Goal: Task Accomplishment & Management: Use online tool/utility

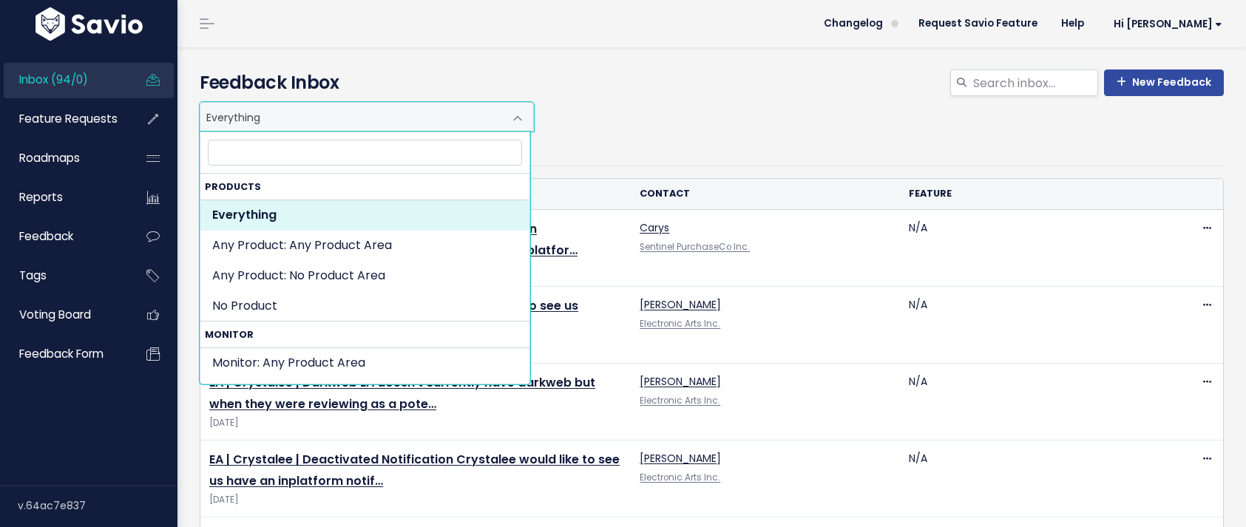
click at [351, 106] on span "Everything" at bounding box center [351, 117] width 303 height 28
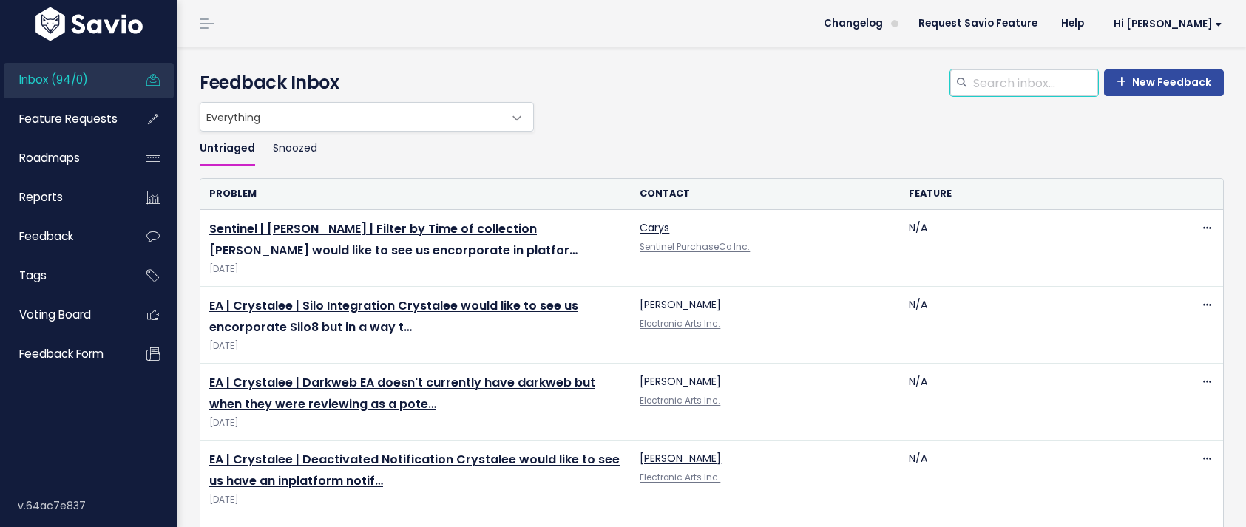
click at [973, 81] on input "search" at bounding box center [1035, 83] width 126 height 27
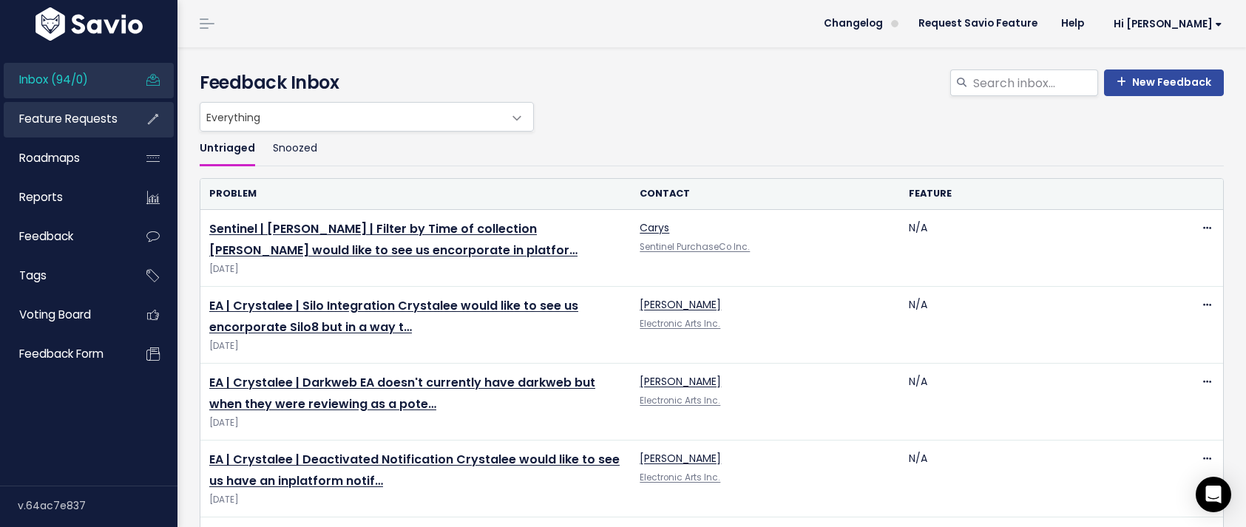
click at [51, 108] on link "Feature Requests" at bounding box center [63, 119] width 119 height 34
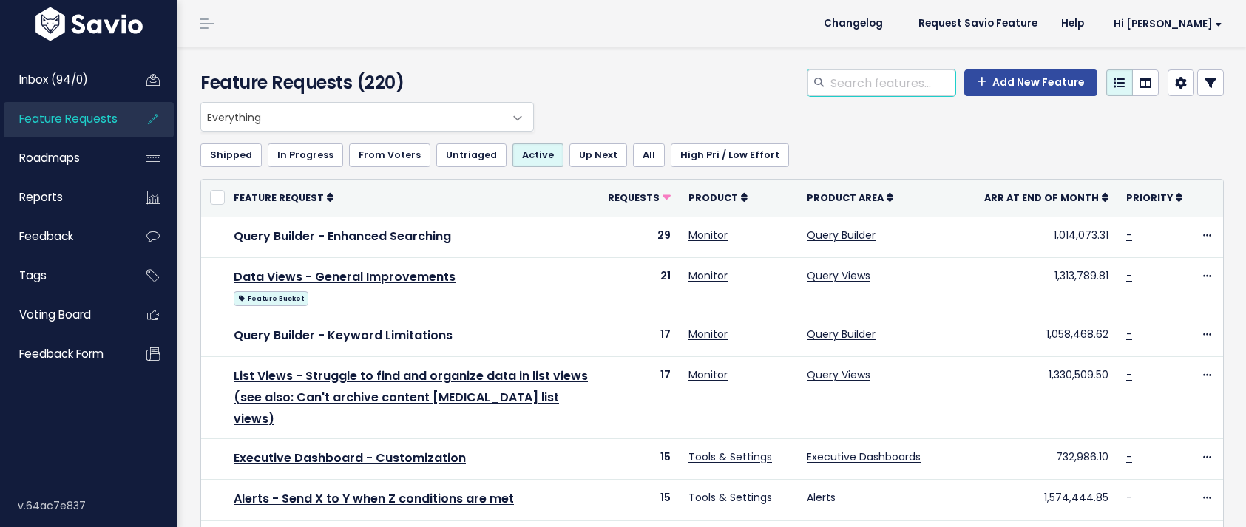
click at [847, 76] on input "search" at bounding box center [892, 83] width 126 height 27
type input "alert"
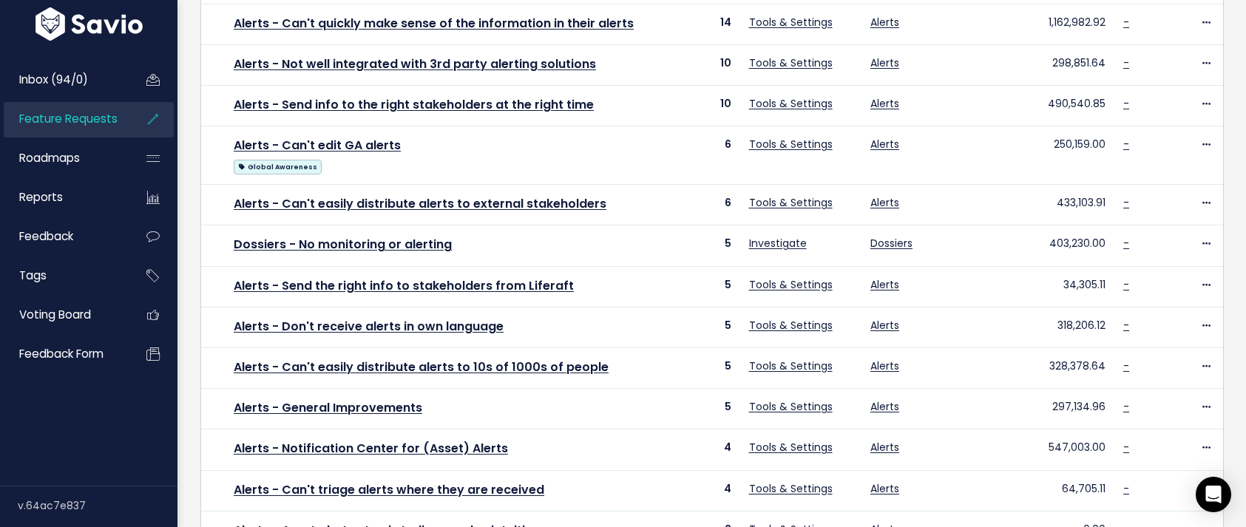
scroll to position [388, 0]
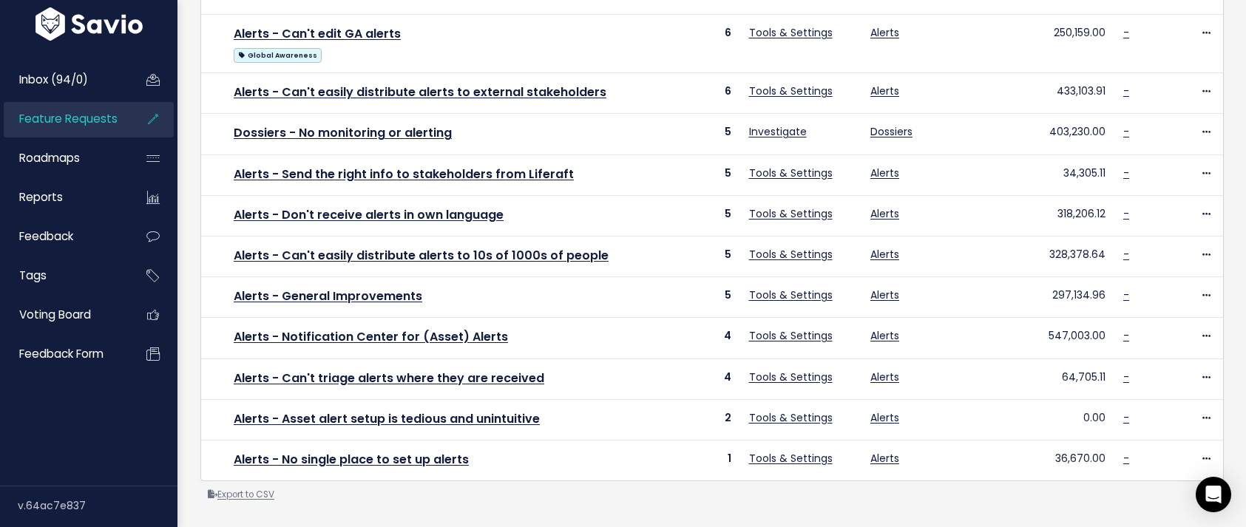
click at [262, 489] on link "Export to CSV" at bounding box center [241, 495] width 67 height 12
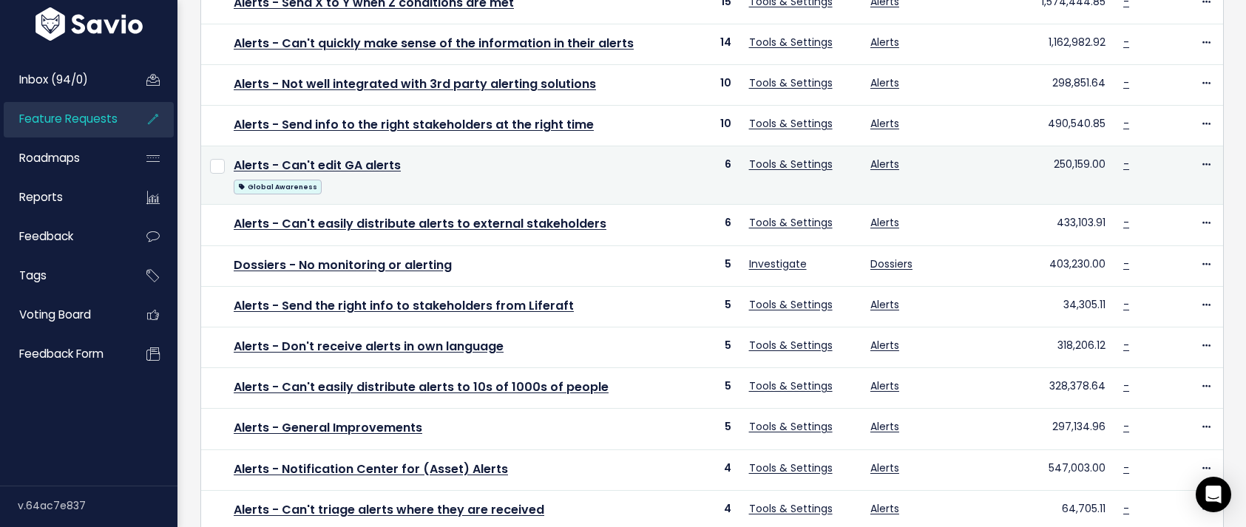
scroll to position [448, 0]
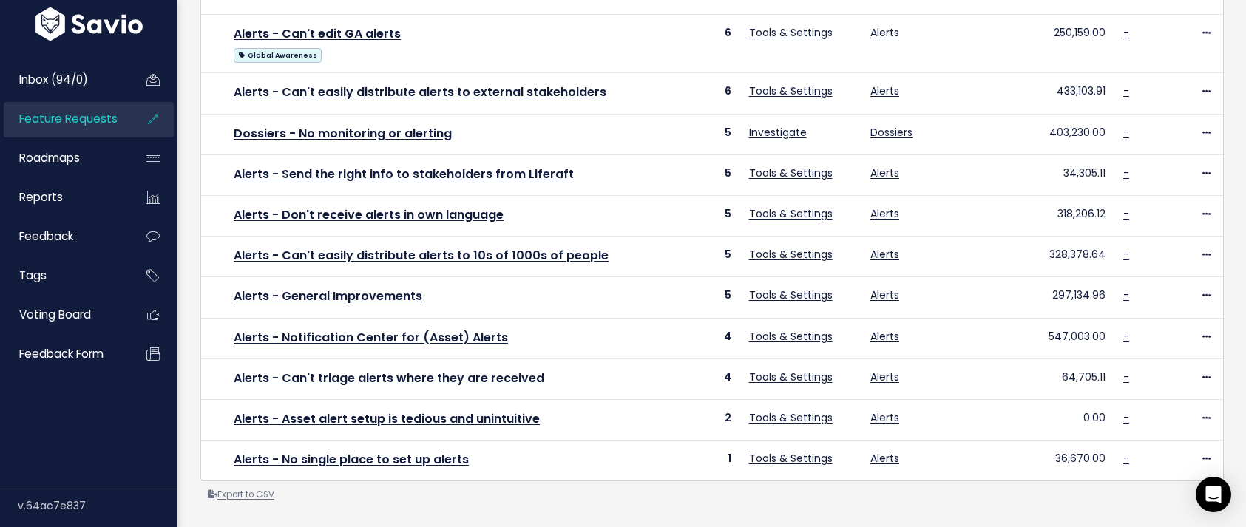
click at [228, 489] on link "Export to CSV" at bounding box center [241, 495] width 67 height 12
